Goal: Task Accomplishment & Management: Use online tool/utility

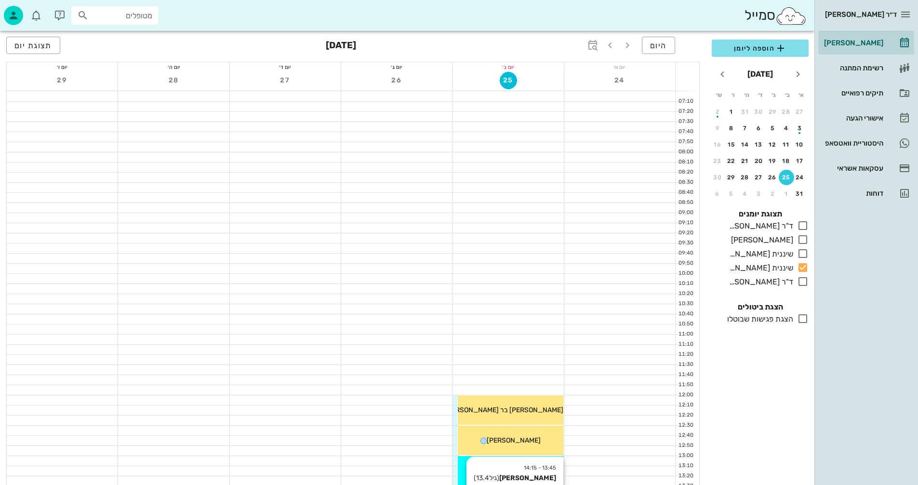
scroll to position [337, 0]
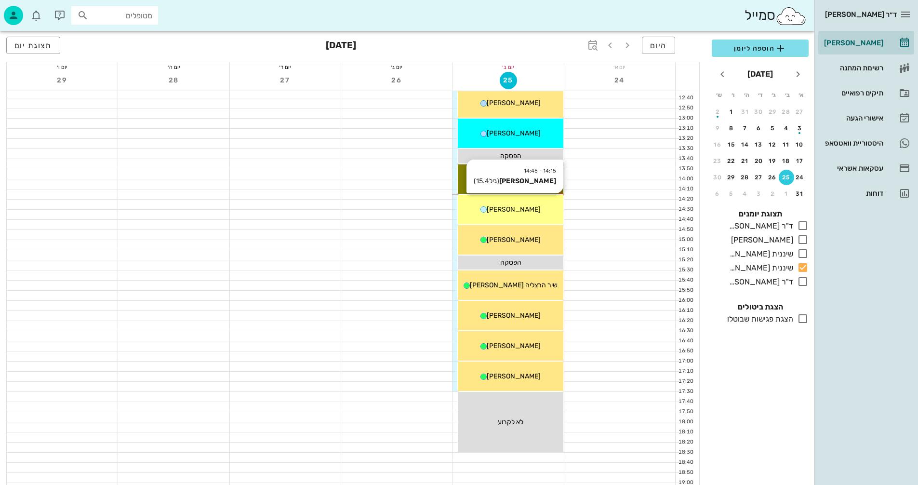
click at [513, 211] on span "[PERSON_NAME]" at bounding box center [514, 209] width 54 height 8
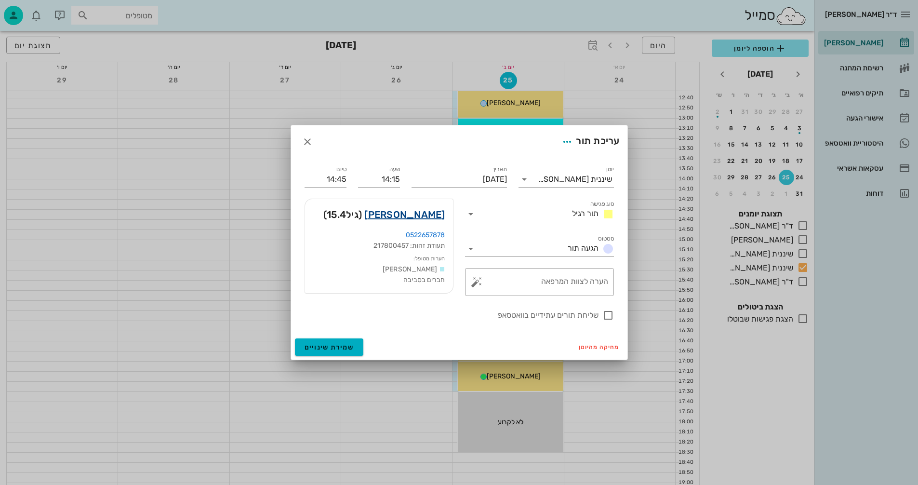
click at [435, 216] on link "[PERSON_NAME]" at bounding box center [404, 214] width 80 height 15
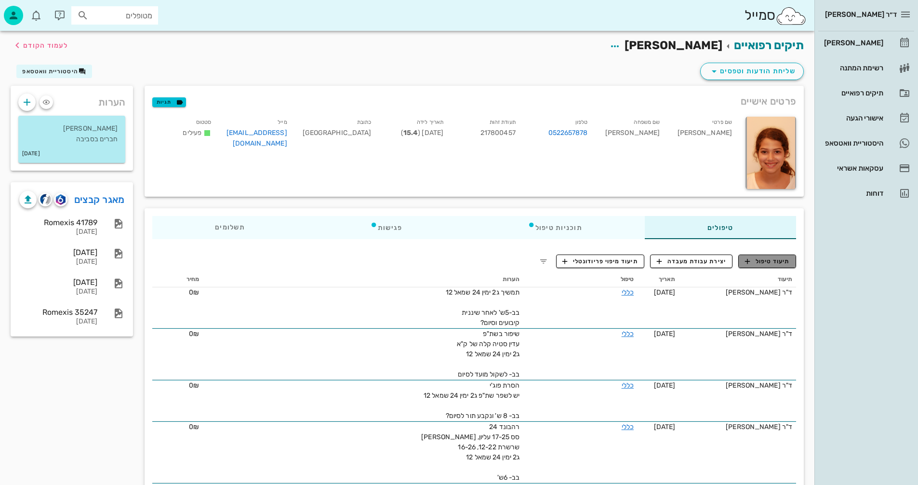
click at [766, 266] on button "תיעוד טיפול" at bounding box center [767, 261] width 58 height 13
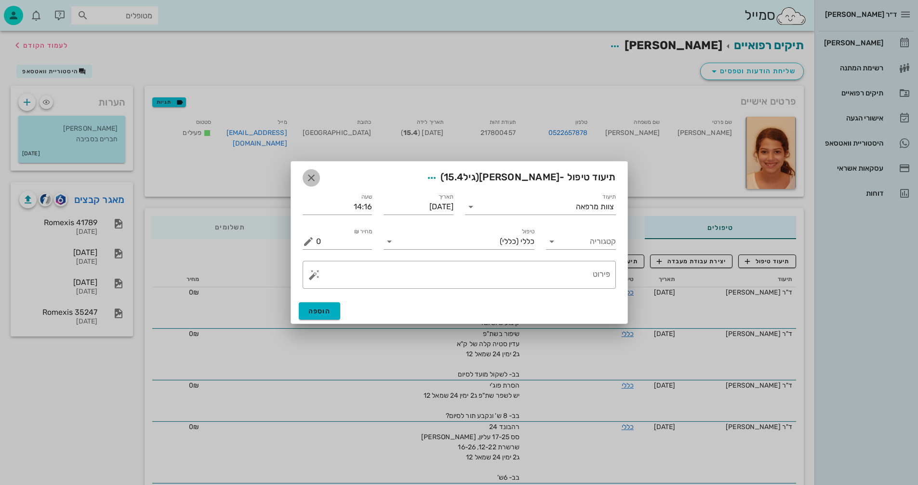
drag, startPoint x: 310, startPoint y: 179, endPoint x: 321, endPoint y: 180, distance: 11.1
click at [311, 179] on icon "button" at bounding box center [312, 178] width 12 height 12
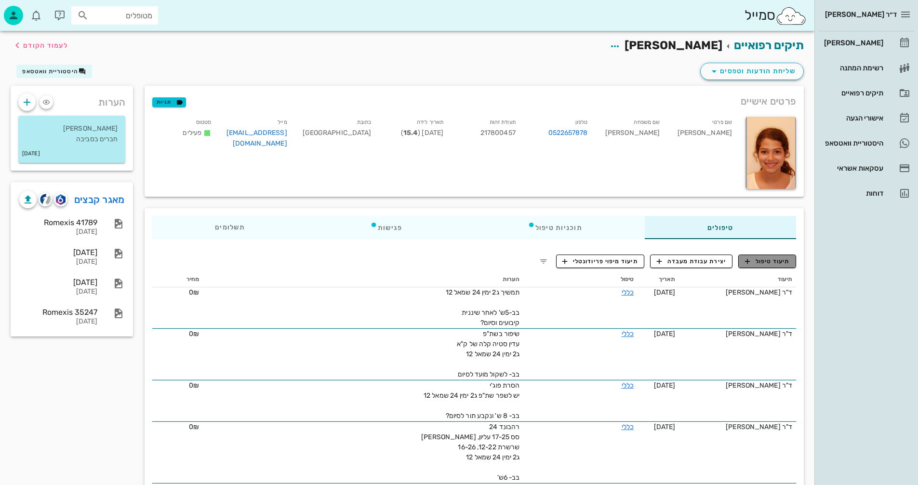
click at [770, 264] on span "תיעוד טיפול" at bounding box center [767, 261] width 45 height 9
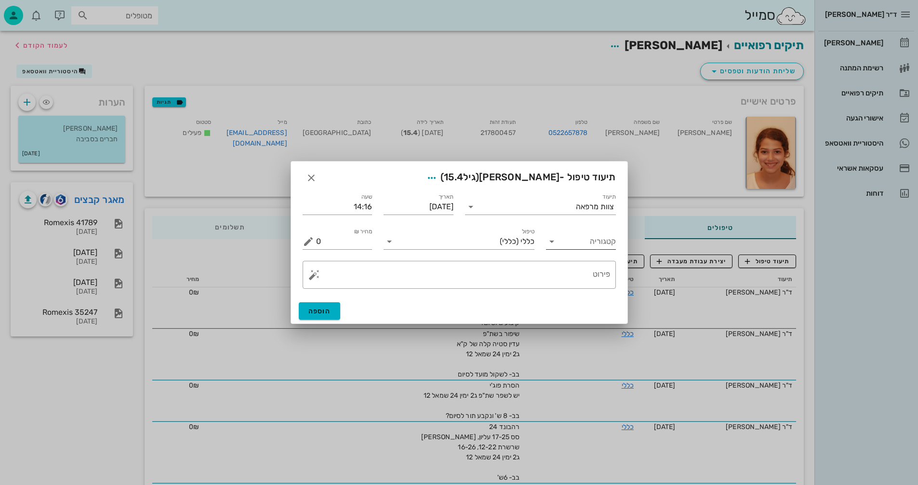
click at [582, 241] on input "קטגוריה" at bounding box center [589, 241] width 54 height 15
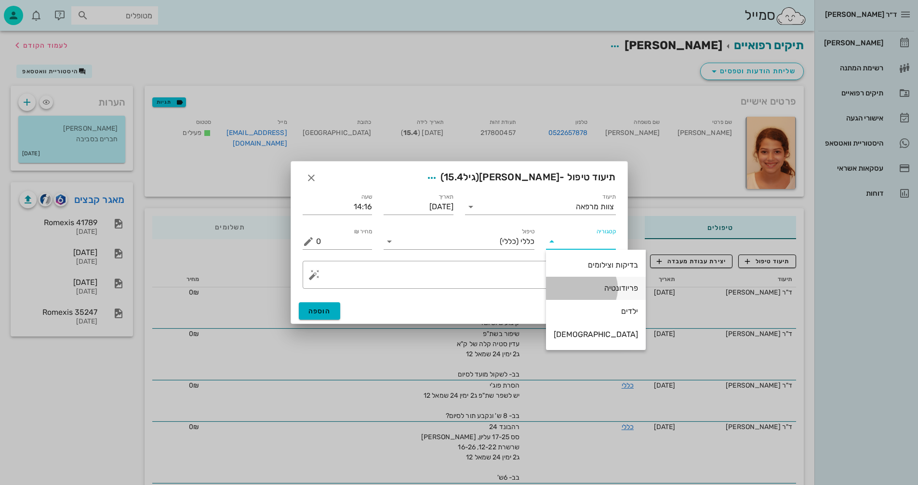
click at [594, 286] on div "פריודונטיה" at bounding box center [596, 287] width 84 height 9
type input "פריודונטיה"
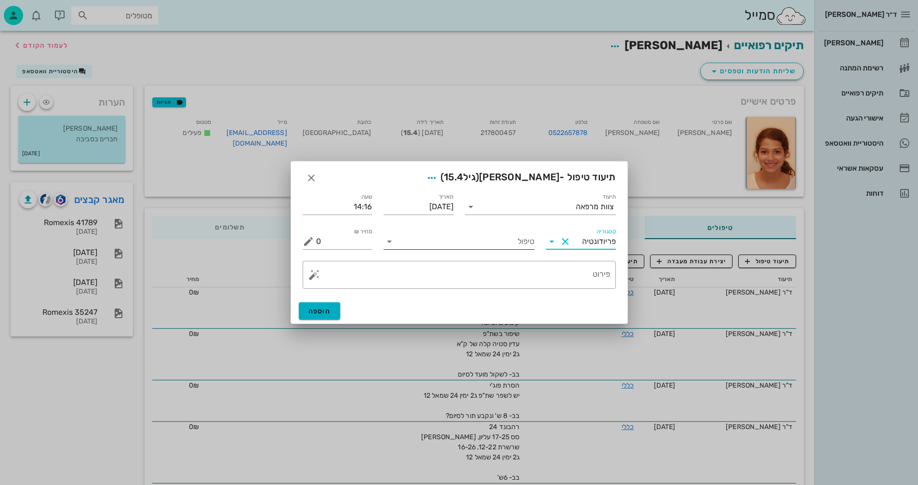
click at [428, 236] on input "טיפול" at bounding box center [465, 241] width 137 height 15
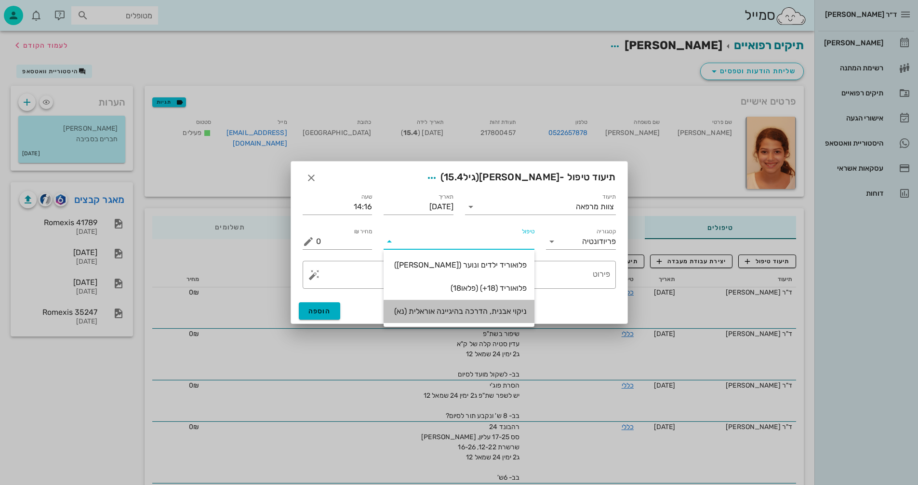
drag, startPoint x: 497, startPoint y: 311, endPoint x: 505, endPoint y: 307, distance: 8.2
click at [498, 311] on div "ניקוי אבנית, הדרכה בהיגיינה אוראלית (נא)" at bounding box center [458, 311] width 135 height 9
type input "300"
type textarea "ניקוי אבנית, הדרכה בהיגיינה אוראלית פלאק, תור הבא"
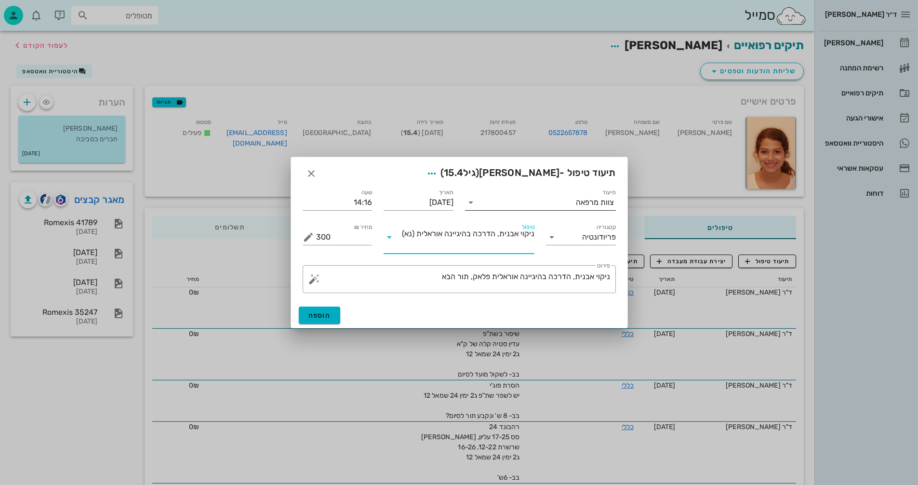
click at [601, 206] on div "צוות מרפאה" at bounding box center [547, 202] width 137 height 15
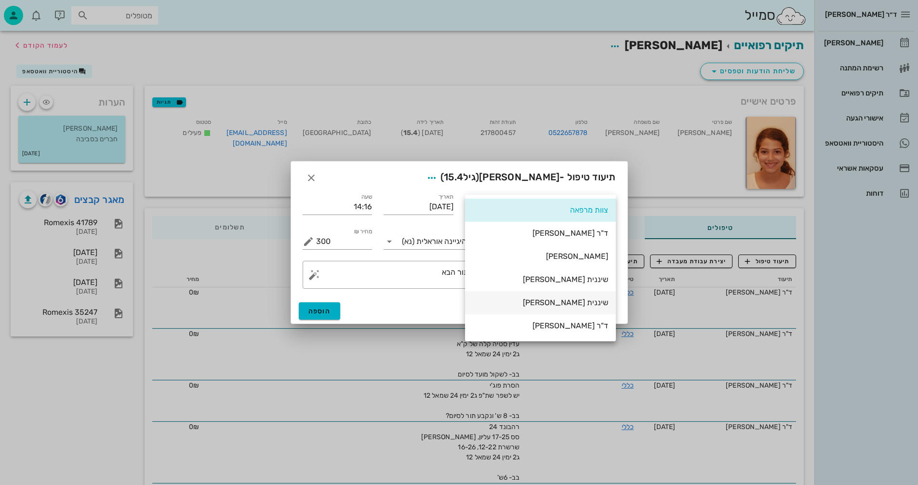
click at [594, 305] on div "שיננית [PERSON_NAME]" at bounding box center [540, 302] width 135 height 9
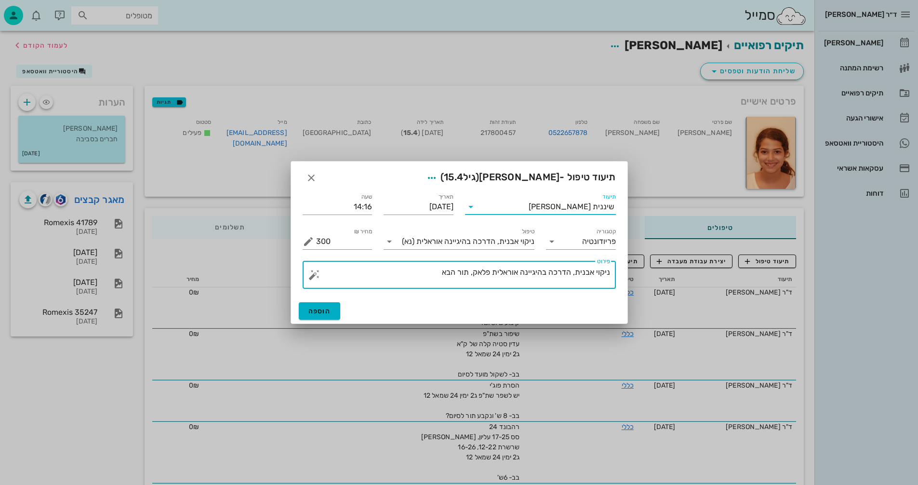
click at [470, 272] on textarea "ניקוי אבנית, הדרכה בהיגיינה אוראלית פלאק, תור הבא" at bounding box center [463, 277] width 294 height 23
click at [322, 315] on button "הוספה" at bounding box center [320, 310] width 42 height 17
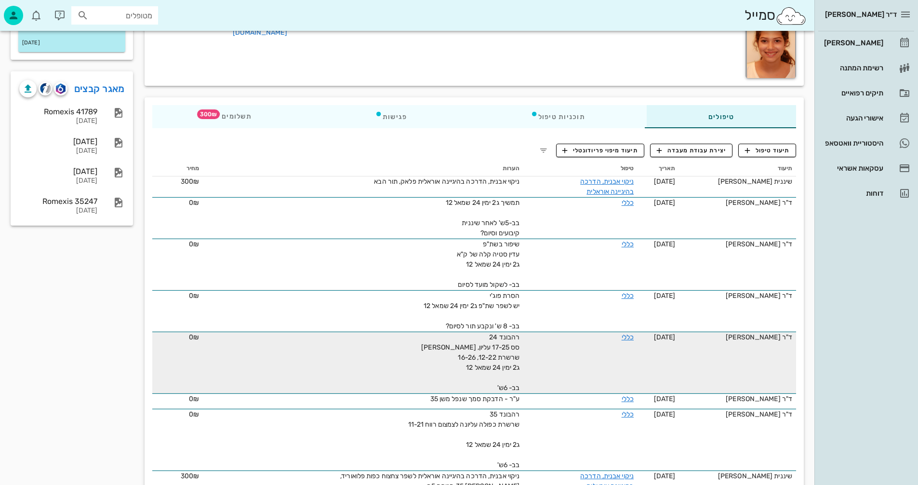
scroll to position [96, 0]
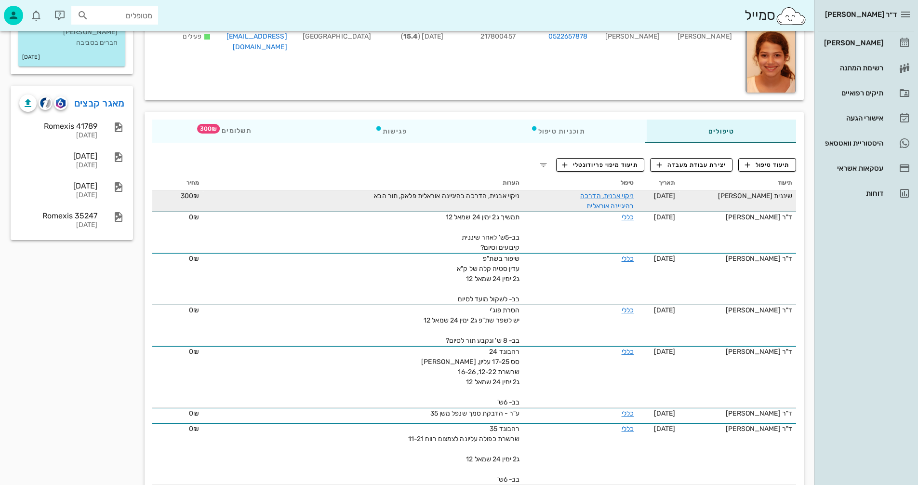
click at [507, 201] on td "ניקוי אבנית, הדרכה בהיגיינה אוראלית פלאק, תור הבא" at bounding box center [363, 201] width 321 height 21
click at [623, 199] on link "ניקוי אבנית, הדרכה בהיגיינה אוראלית" at bounding box center [607, 201] width 54 height 18
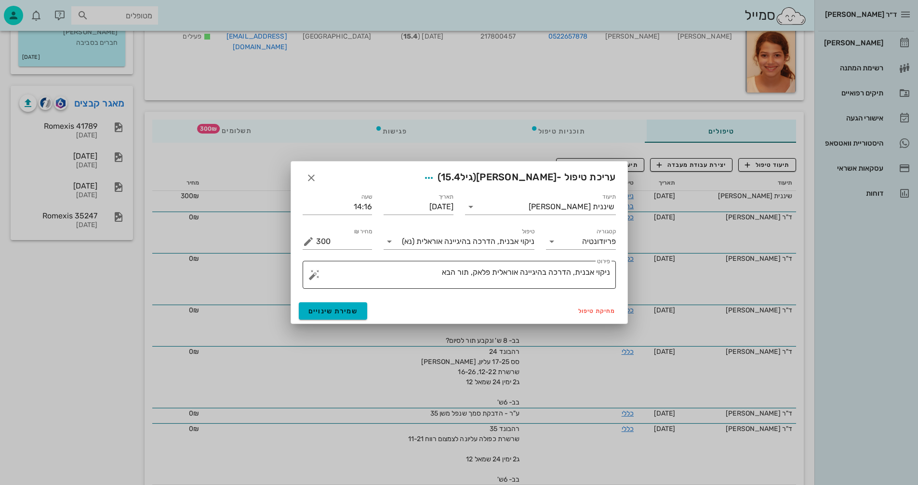
click at [442, 272] on textarea "ניקוי אבנית, הדרכה בהיגיינה אוראלית פלאק, תור הבא" at bounding box center [463, 277] width 294 height 23
click at [439, 273] on textarea "ניקוי אבנית, הדרכה בהיגיינה אוראלית פלאק, תור הבא" at bounding box center [463, 277] width 294 height 23
click at [470, 271] on textarea "ניקוי אבנית, הדרכה בהיגיינה אוראלית פלאק, תור הבא 5" at bounding box center [463, 277] width 294 height 23
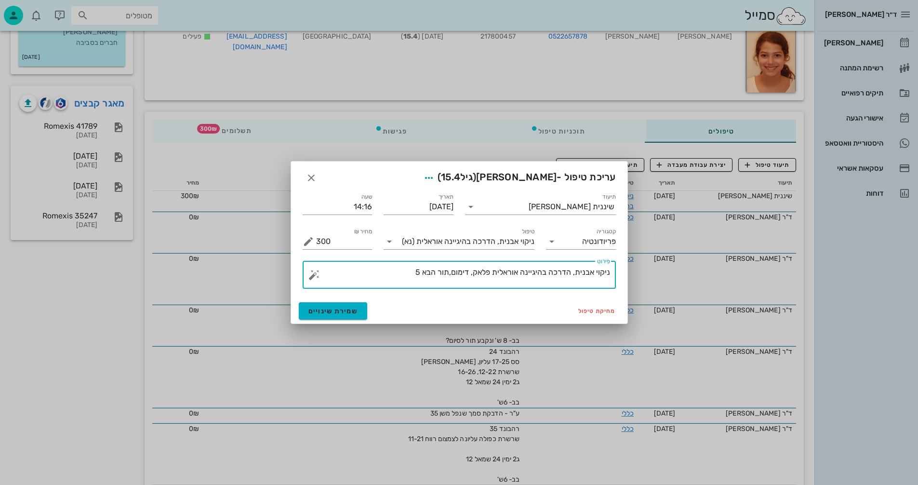
click at [409, 277] on textarea "ניקוי אבנית, הדרכה בהיגיינה אוראלית פלאק, דימום,תור הבא 5" at bounding box center [463, 277] width 294 height 23
click at [451, 271] on textarea "ניקוי אבנית, הדרכה בהיגיינה אוראלית פלאק, דימום,תור הבא 5" at bounding box center [463, 277] width 294 height 23
click at [376, 268] on textarea "ניקוי אבנית, הדרכה בהיגיינה אוראלית פלאק, דימום,כפות פלו',תור הבא 5" at bounding box center [463, 277] width 294 height 23
type textarea "ניקוי אבנית, הדרכה בהיגיינה אוראלית פלאק, דימום,כפות פלו',תור הבא 5ח"
click at [345, 311] on span "שמירת שינויים" at bounding box center [333, 311] width 50 height 8
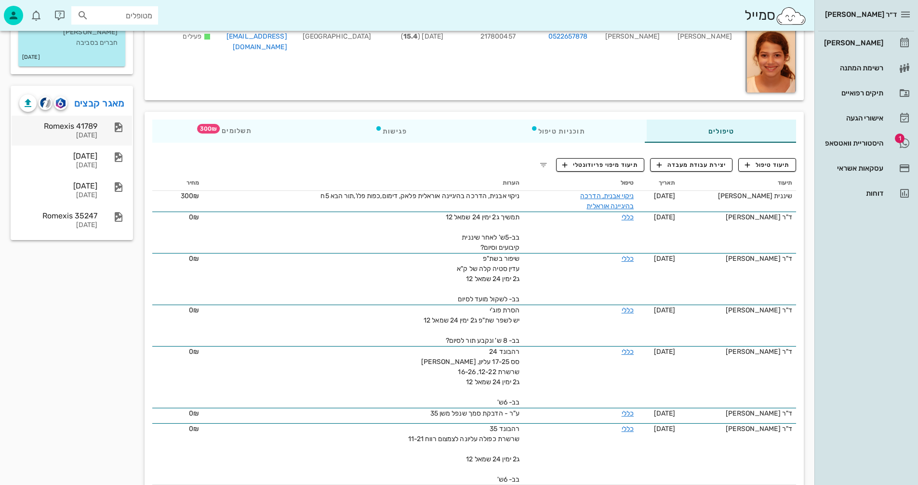
scroll to position [0, 0]
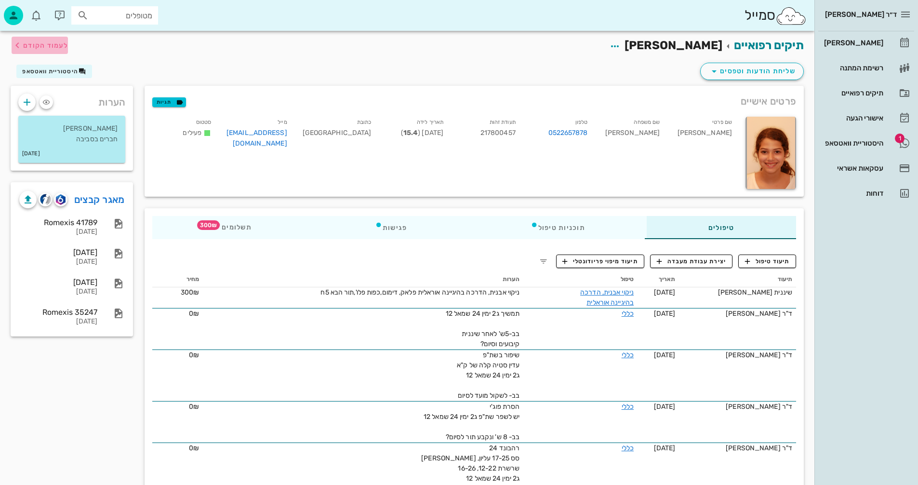
click at [34, 44] on span "לעמוד הקודם" at bounding box center [45, 45] width 45 height 8
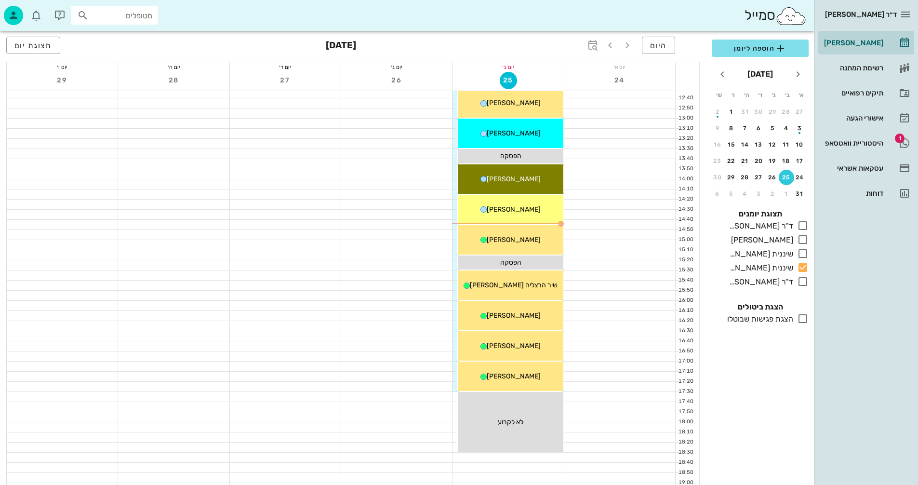
scroll to position [241, 0]
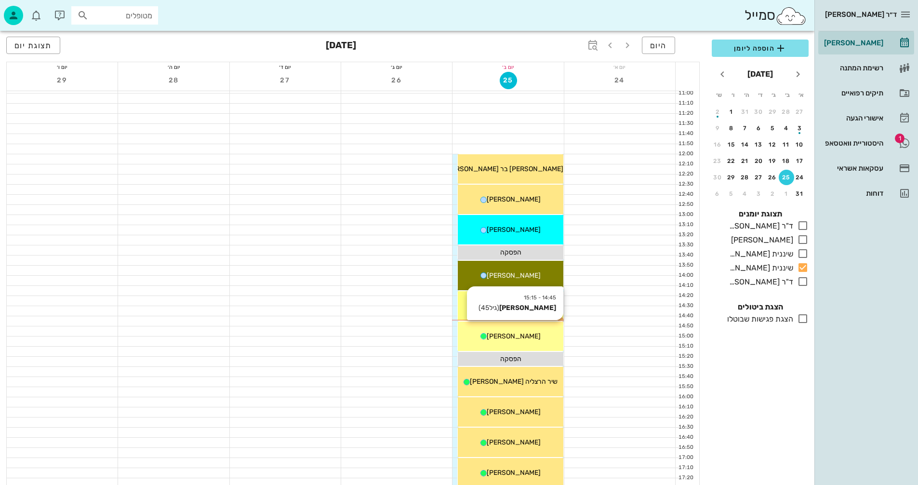
click at [549, 338] on div "[PERSON_NAME]" at bounding box center [510, 336] width 105 height 10
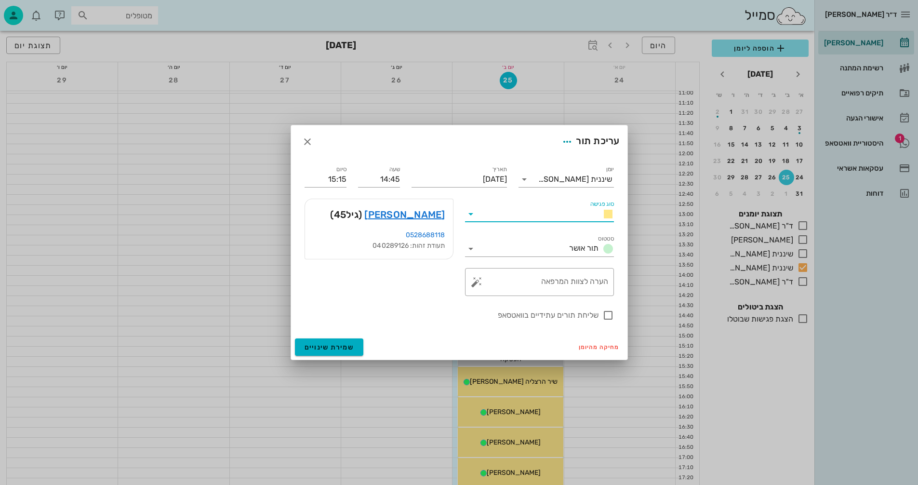
click at [543, 214] on input "סוג פגישה" at bounding box center [537, 213] width 116 height 15
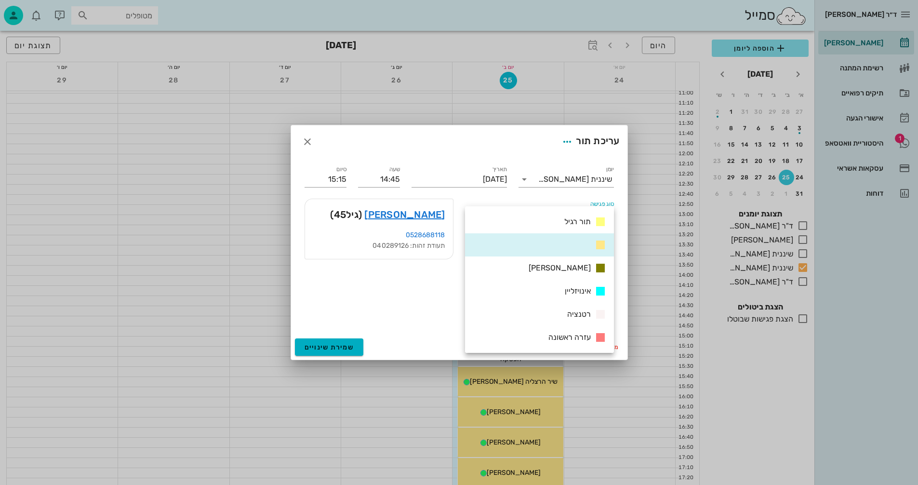
click at [200, 276] on div at bounding box center [459, 242] width 918 height 485
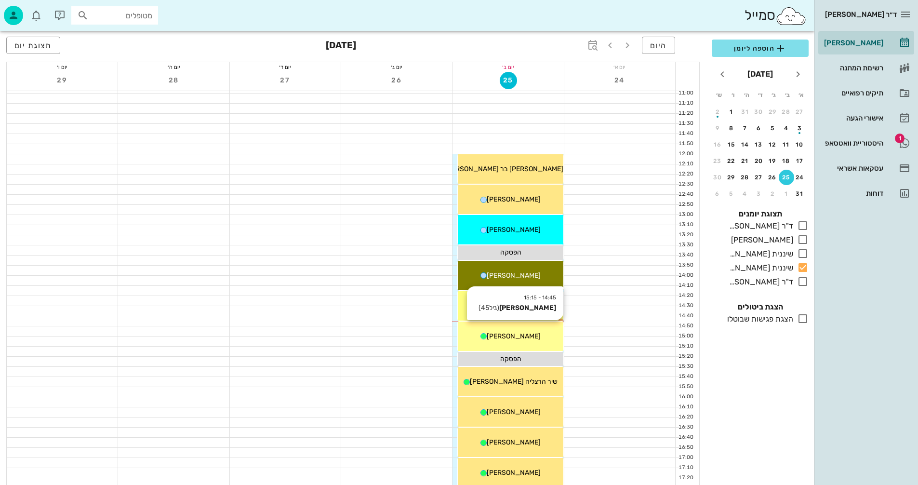
click at [529, 341] on div "14:45 - 15:15 [PERSON_NAME] (גיל 45 ) [PERSON_NAME]" at bounding box center [510, 336] width 105 height 29
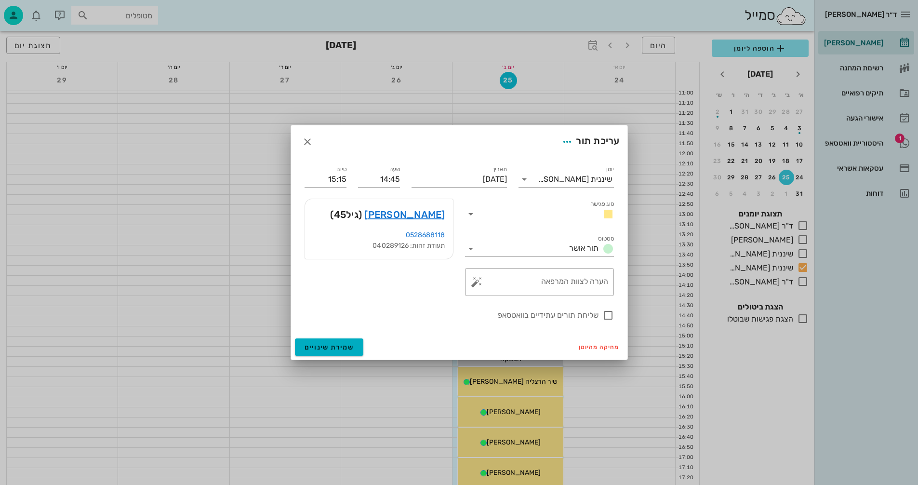
click at [473, 215] on icon at bounding box center [471, 214] width 12 height 12
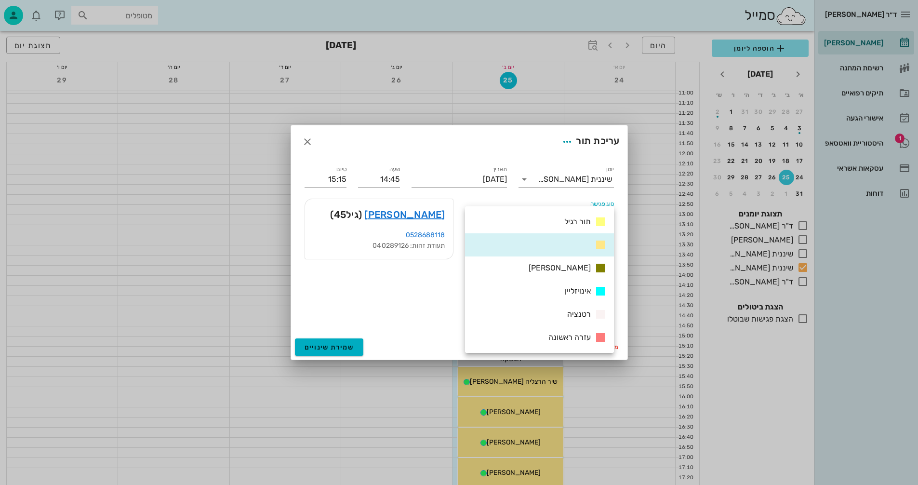
scroll to position [145, 0]
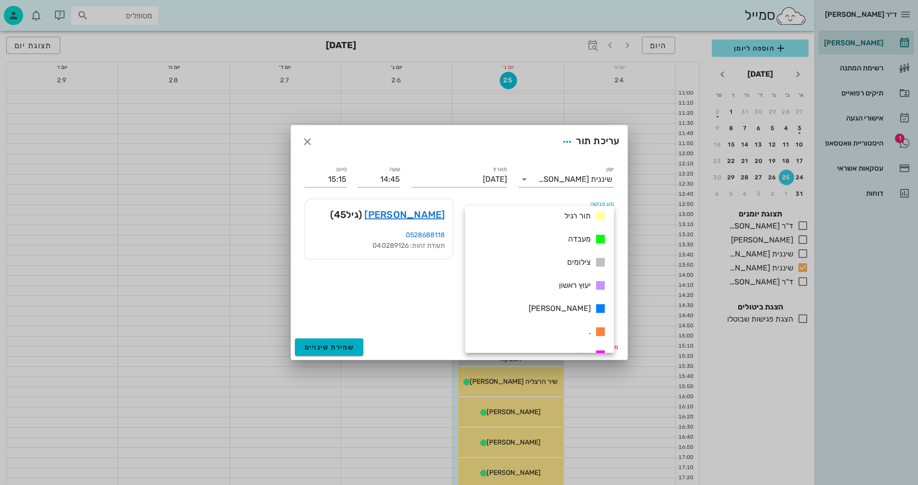
click at [250, 276] on div at bounding box center [459, 242] width 918 height 485
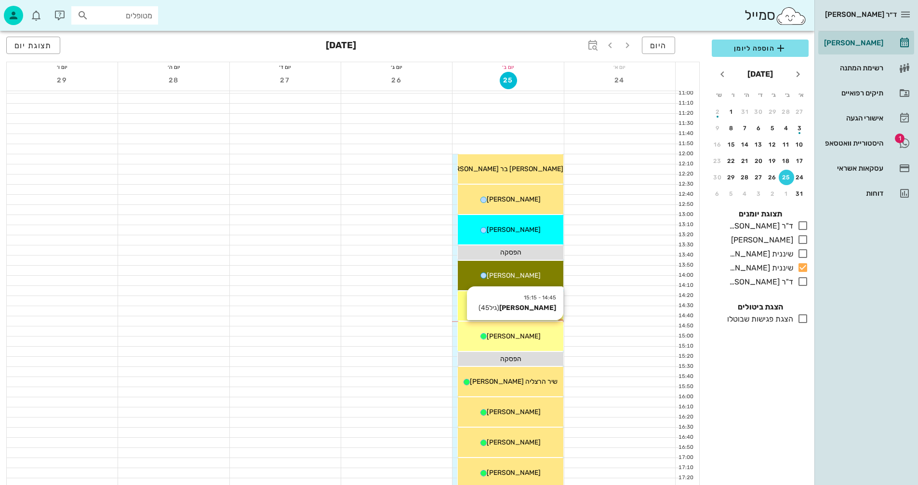
click at [542, 328] on div "14:45 - 15:15 [PERSON_NAME] (גיל 45 ) [PERSON_NAME]" at bounding box center [510, 336] width 105 height 29
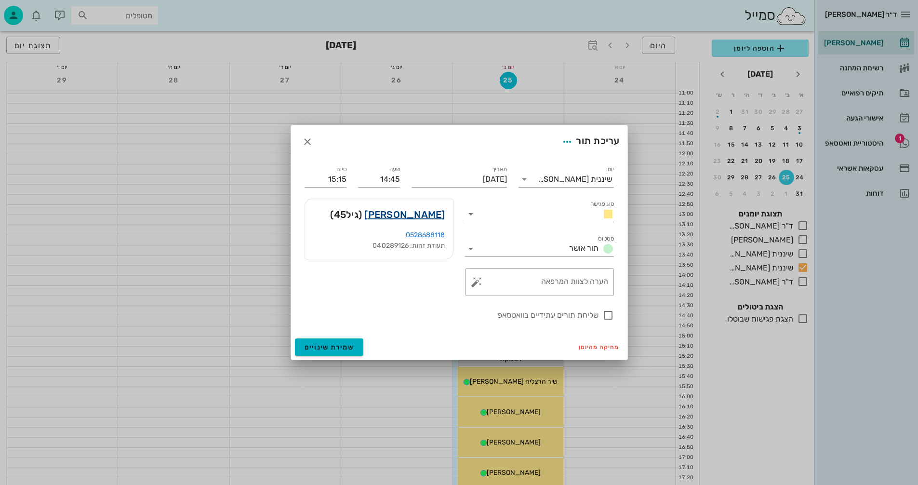
click at [432, 215] on link "[PERSON_NAME]" at bounding box center [404, 214] width 80 height 15
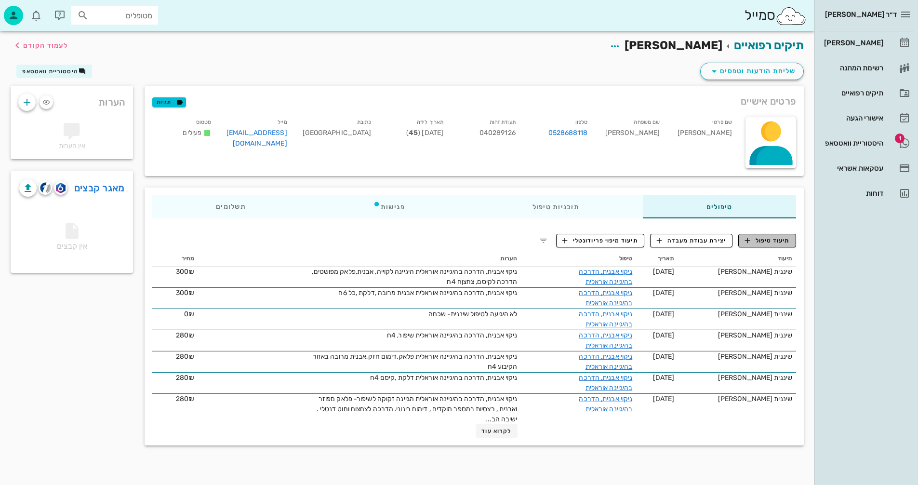
click at [771, 242] on span "תיעוד טיפול" at bounding box center [767, 240] width 45 height 9
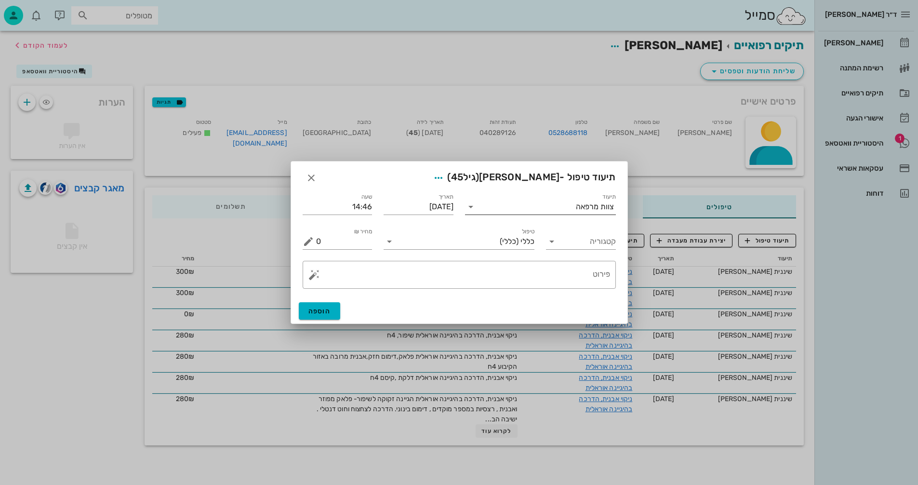
click at [574, 206] on input "תיעוד" at bounding box center [527, 206] width 97 height 15
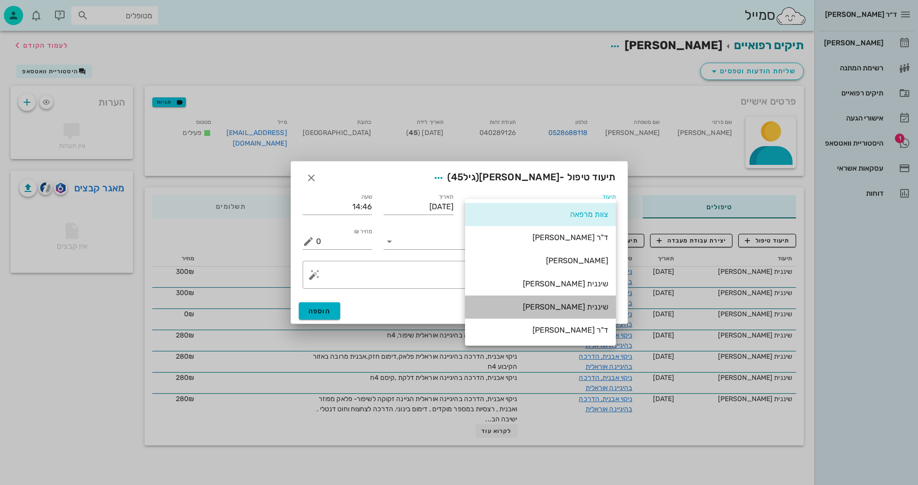
click at [596, 307] on div "שיננית [PERSON_NAME]" at bounding box center [540, 306] width 135 height 9
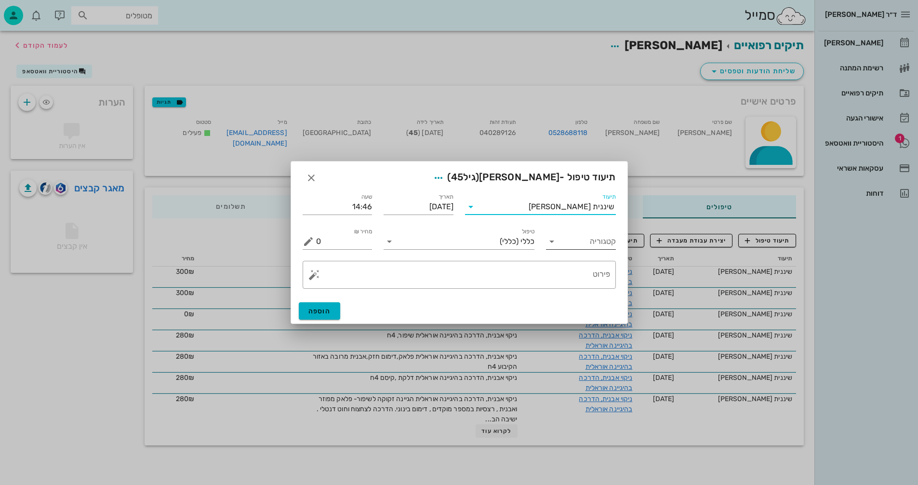
click at [576, 244] on input "קטגוריה" at bounding box center [589, 241] width 54 height 15
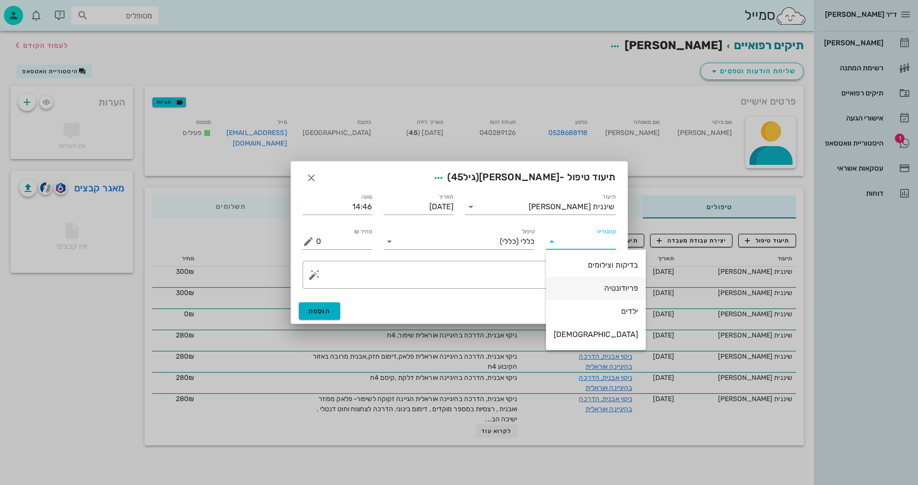
click at [601, 288] on div "פריודונטיה" at bounding box center [596, 287] width 84 height 9
type input "פריודונטיה"
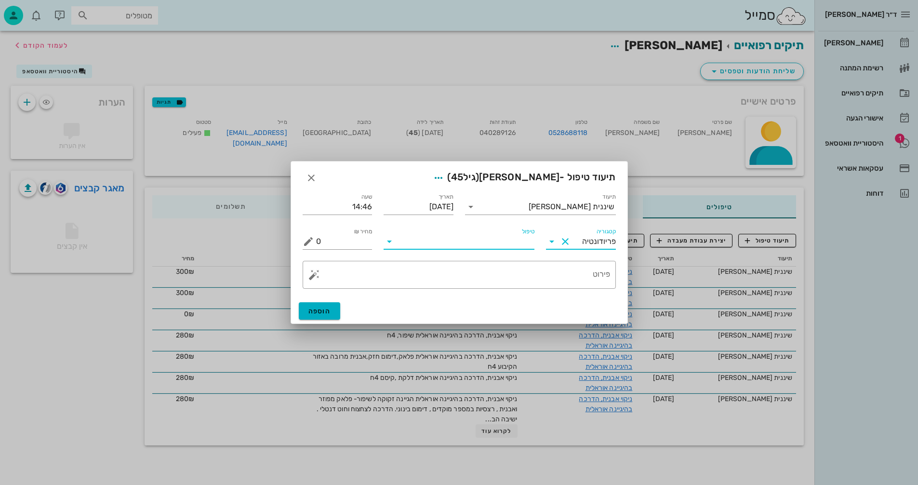
click at [450, 241] on input "טיפול" at bounding box center [465, 241] width 137 height 15
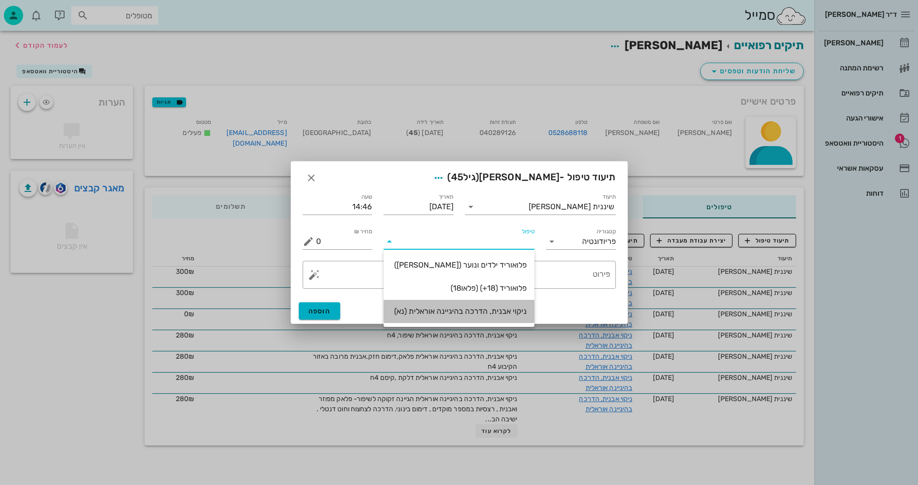
click at [474, 311] on div "ניקוי אבנית, הדרכה בהיגיינה אוראלית (נא)" at bounding box center [458, 311] width 135 height 9
type input "300"
type textarea "ניקוי אבנית, הדרכה בהיגיינה אוראלית פלאק, תור הבא"
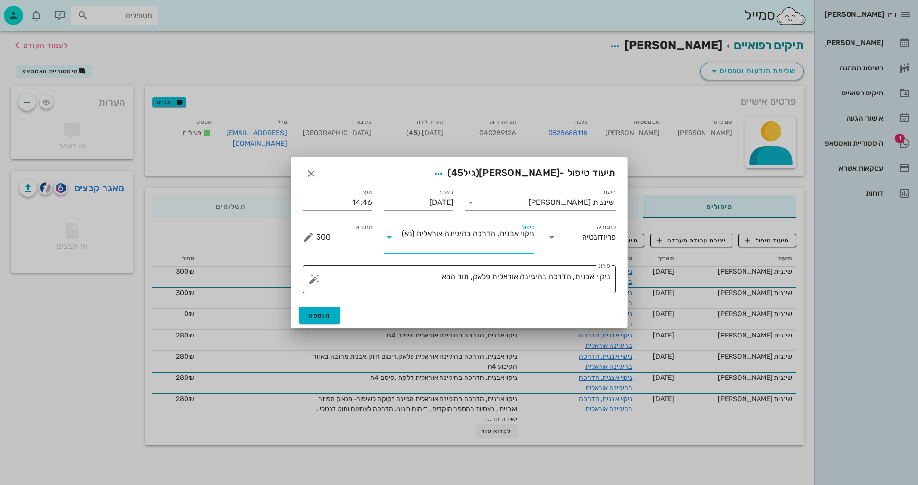
click at [473, 276] on textarea "ניקוי אבנית, הדרכה בהיגיינה אוראלית פלאק, תור הבא" at bounding box center [463, 281] width 294 height 23
